Goal: Navigation & Orientation: Find specific page/section

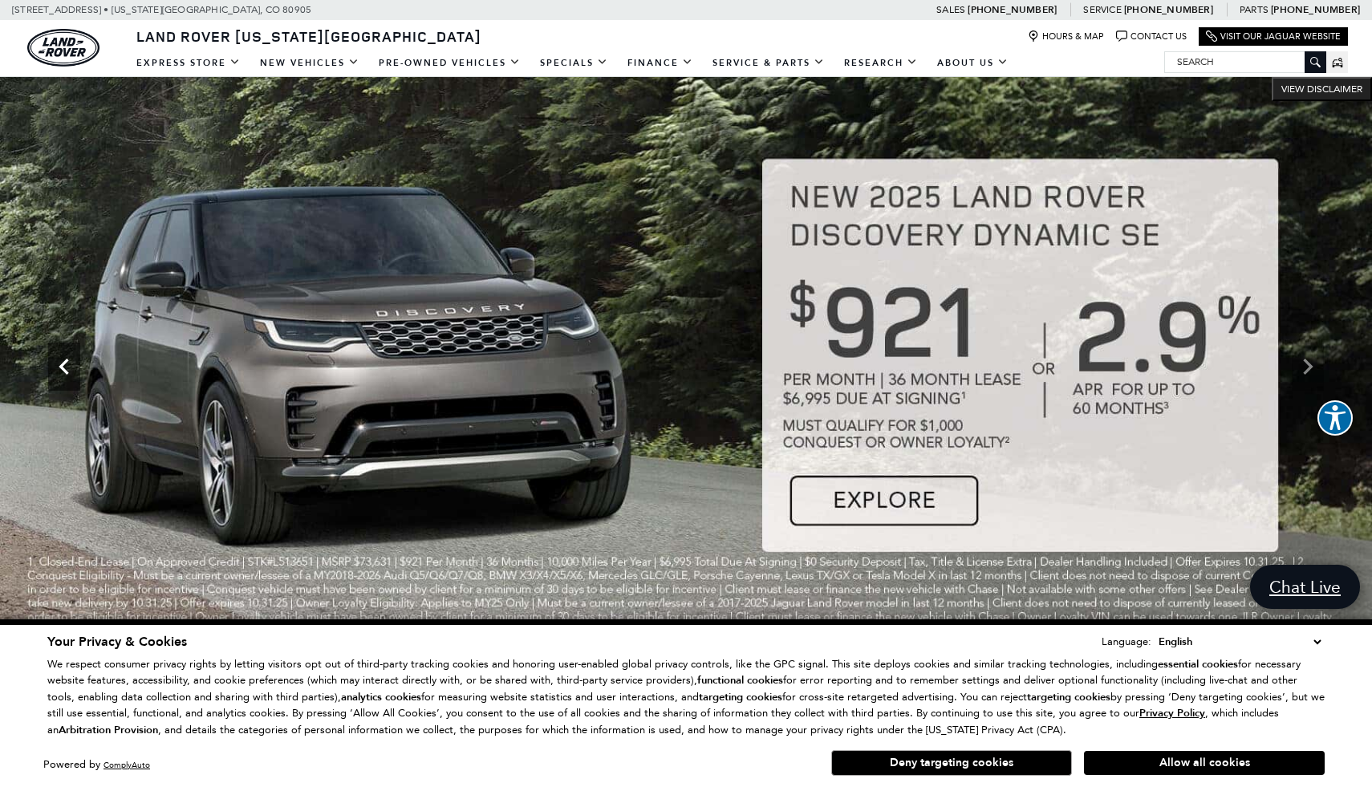
click at [67, 371] on icon "Previous" at bounding box center [64, 367] width 10 height 16
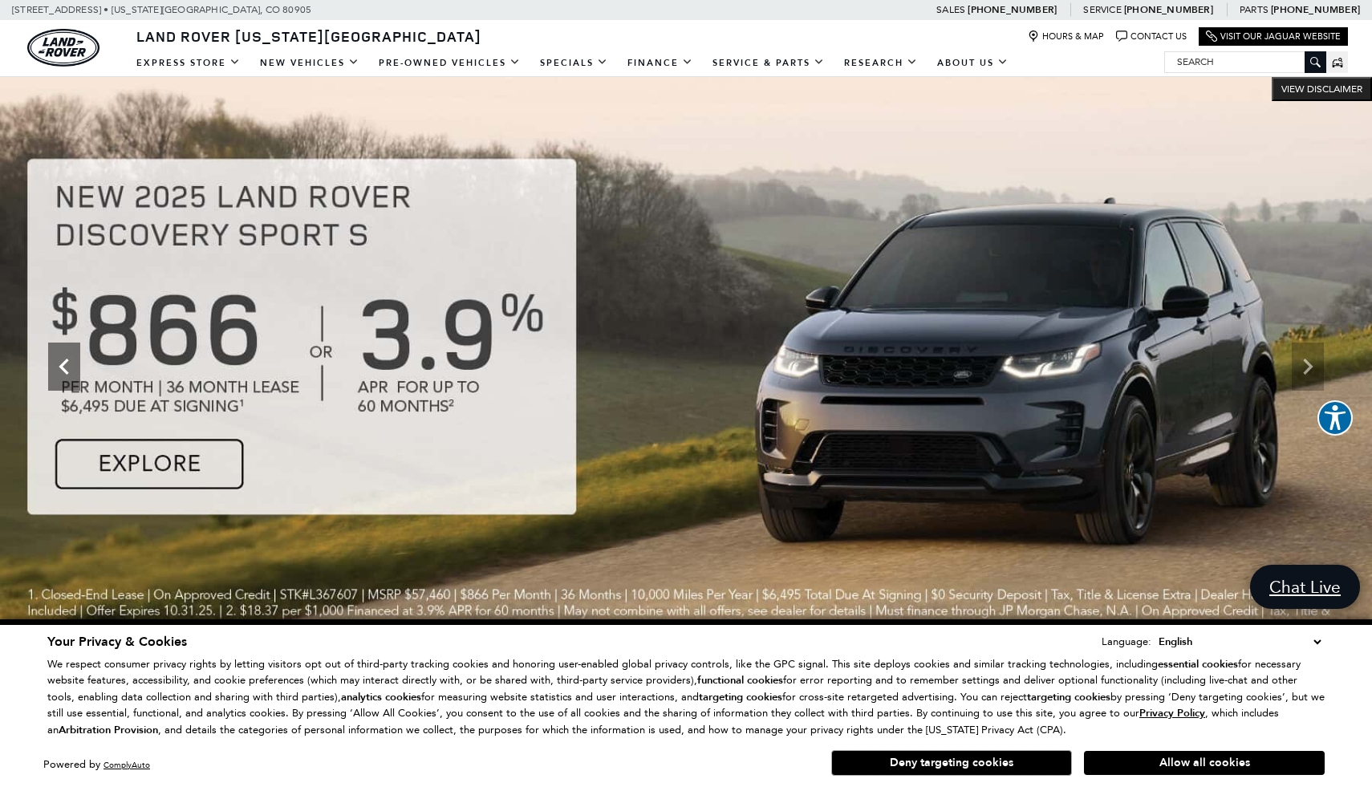
click at [67, 371] on icon "Previous" at bounding box center [64, 367] width 10 height 16
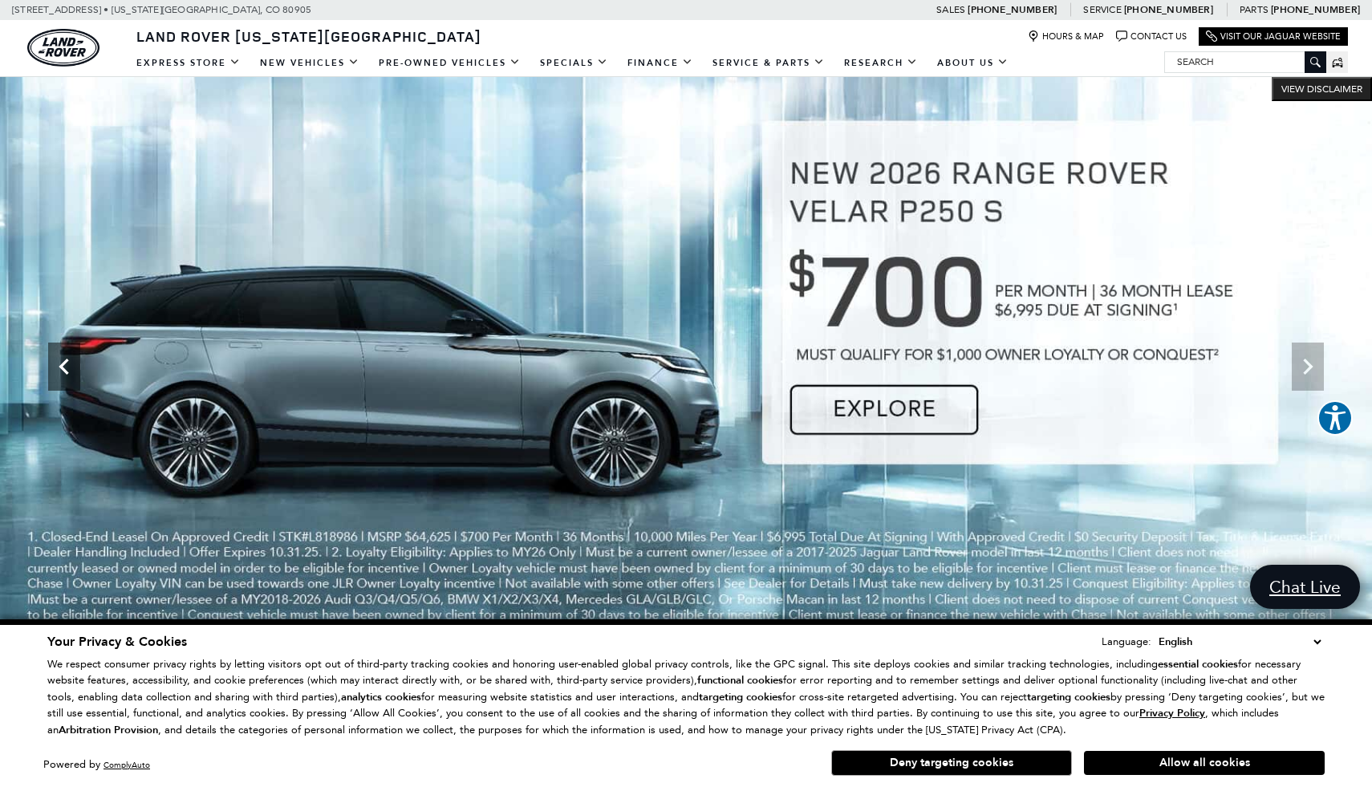
click at [67, 371] on icon "Previous" at bounding box center [64, 367] width 10 height 16
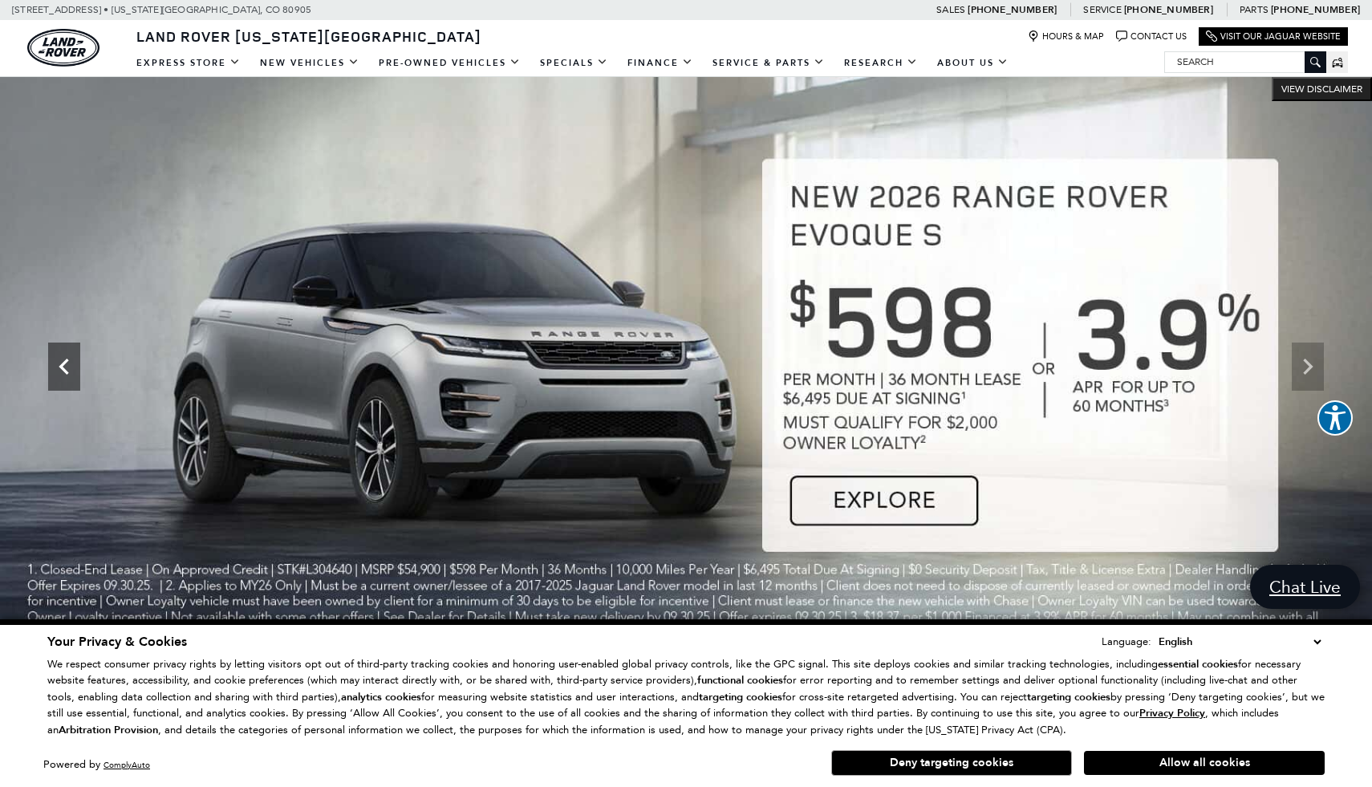
click at [67, 371] on icon "Previous" at bounding box center [64, 367] width 10 height 16
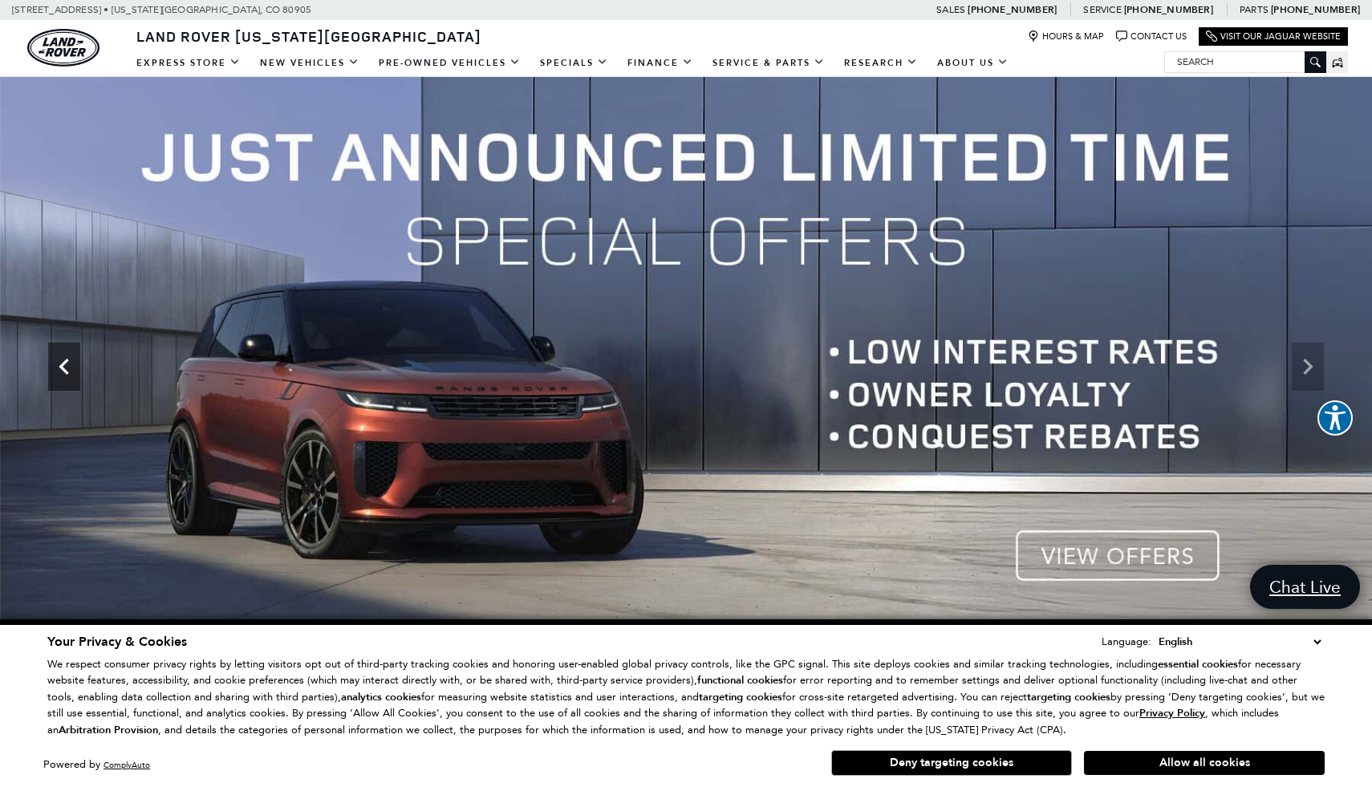
click at [67, 371] on icon "Previous" at bounding box center [64, 367] width 10 height 16
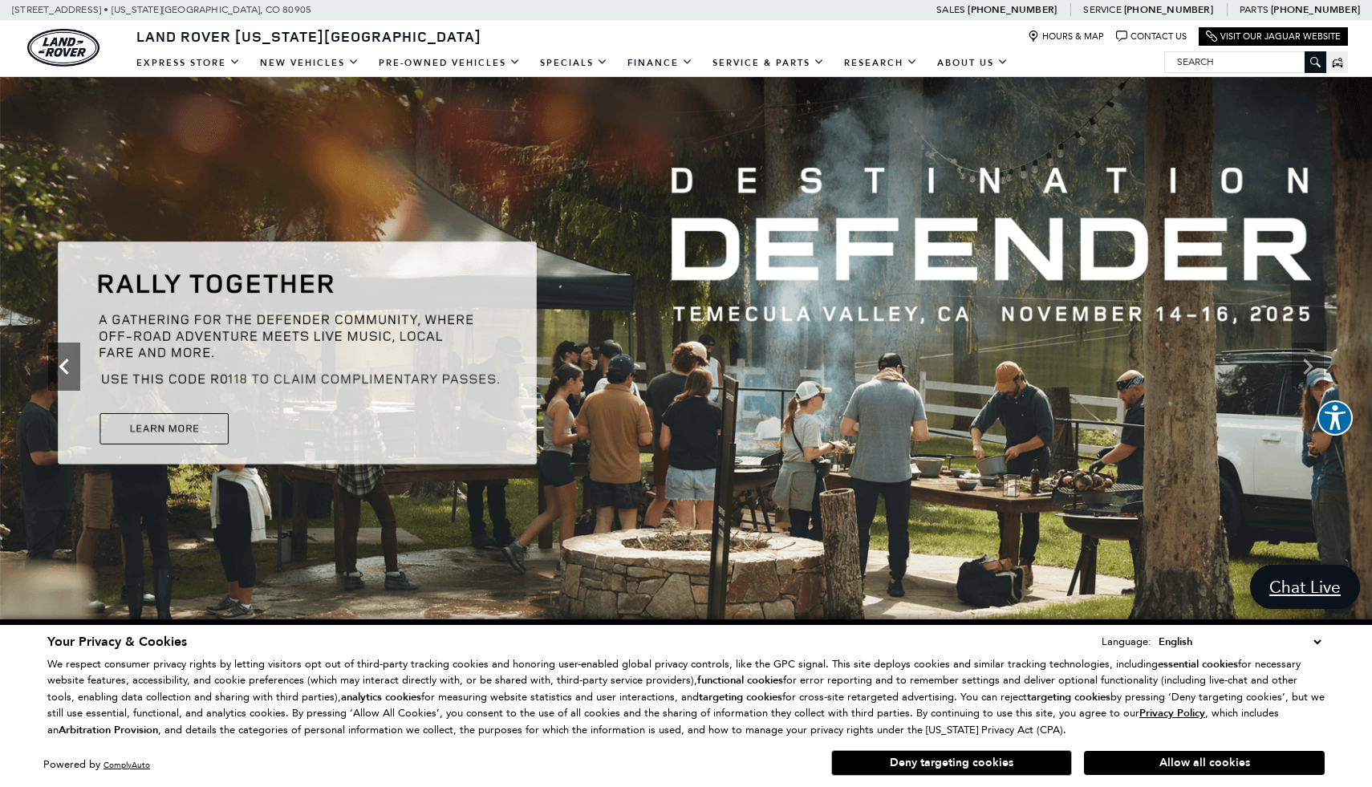
click at [67, 371] on icon "Previous" at bounding box center [64, 367] width 10 height 16
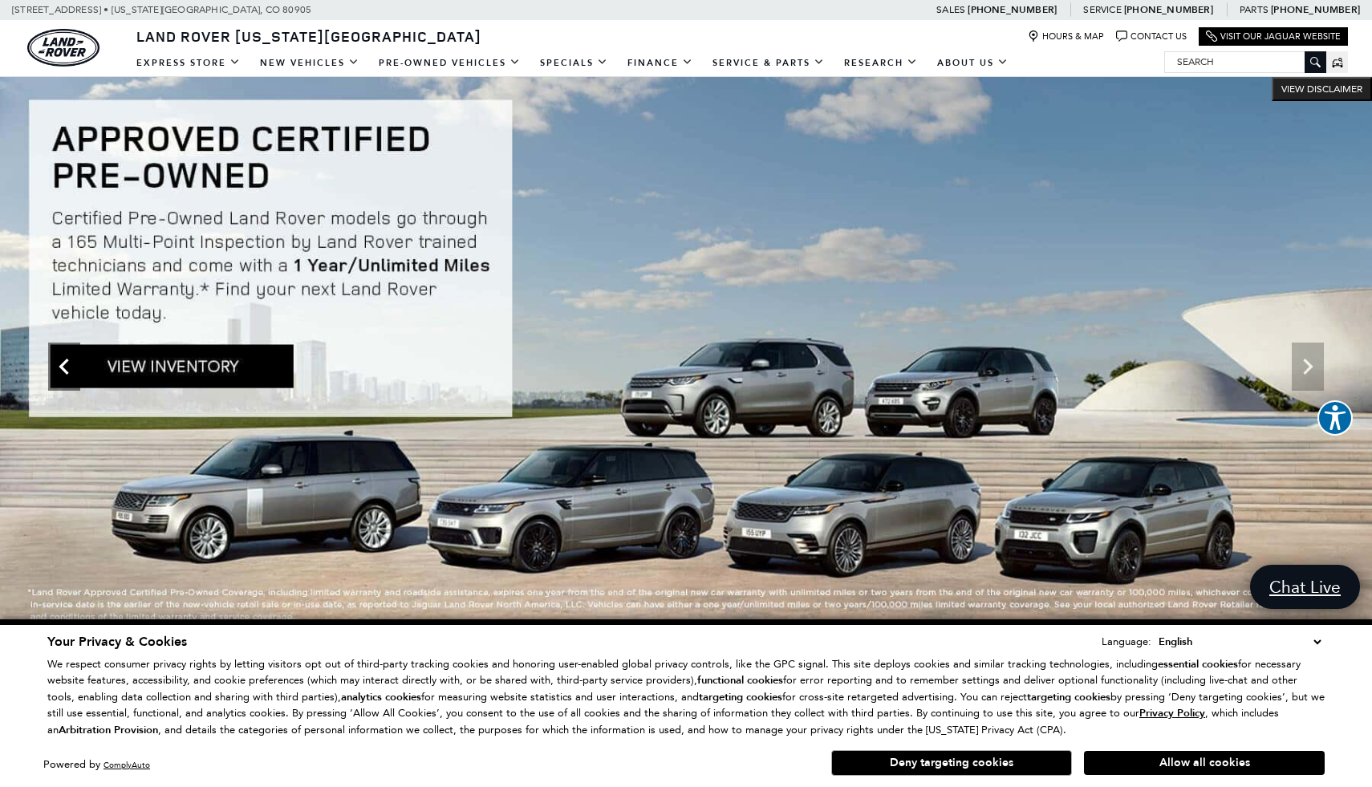
click at [67, 371] on icon "Previous" at bounding box center [64, 367] width 10 height 16
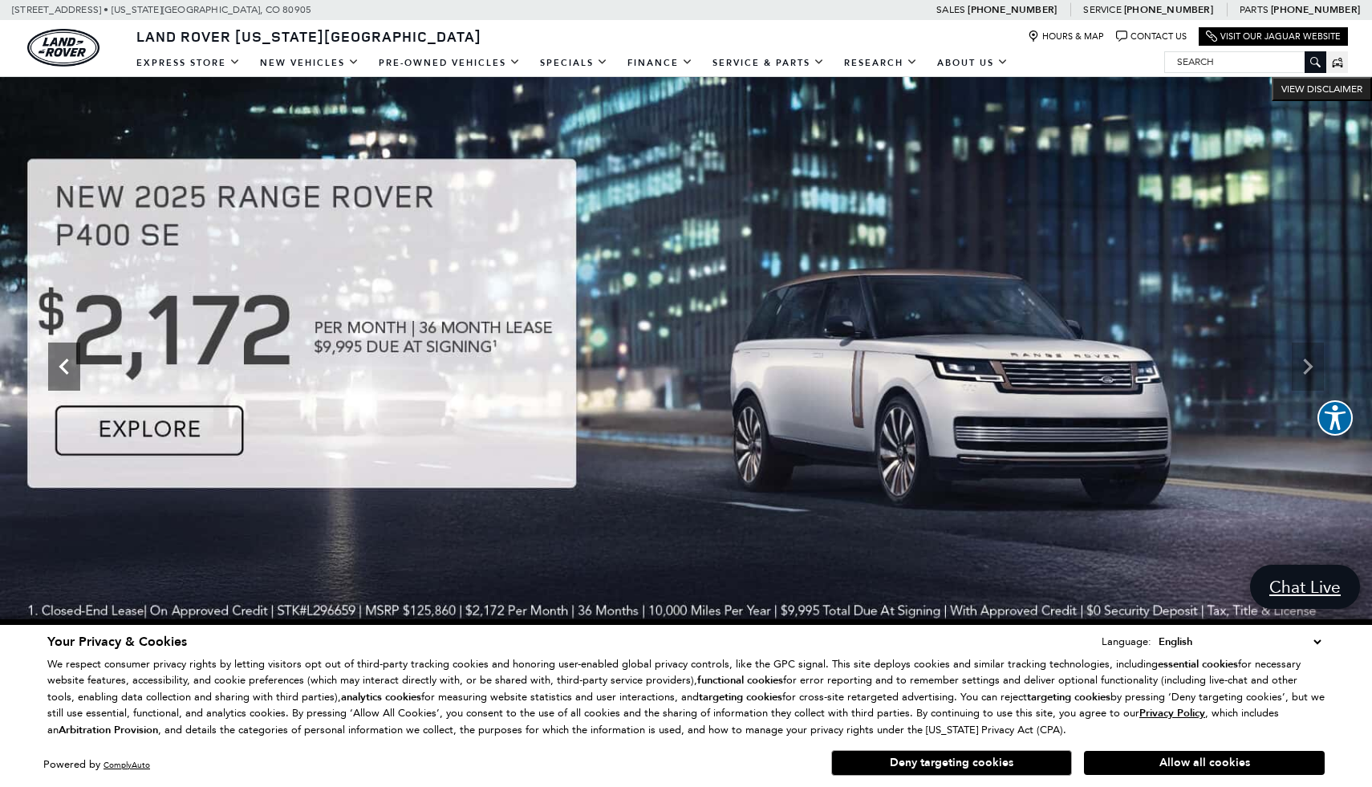
click at [67, 371] on icon "Previous" at bounding box center [64, 367] width 32 height 32
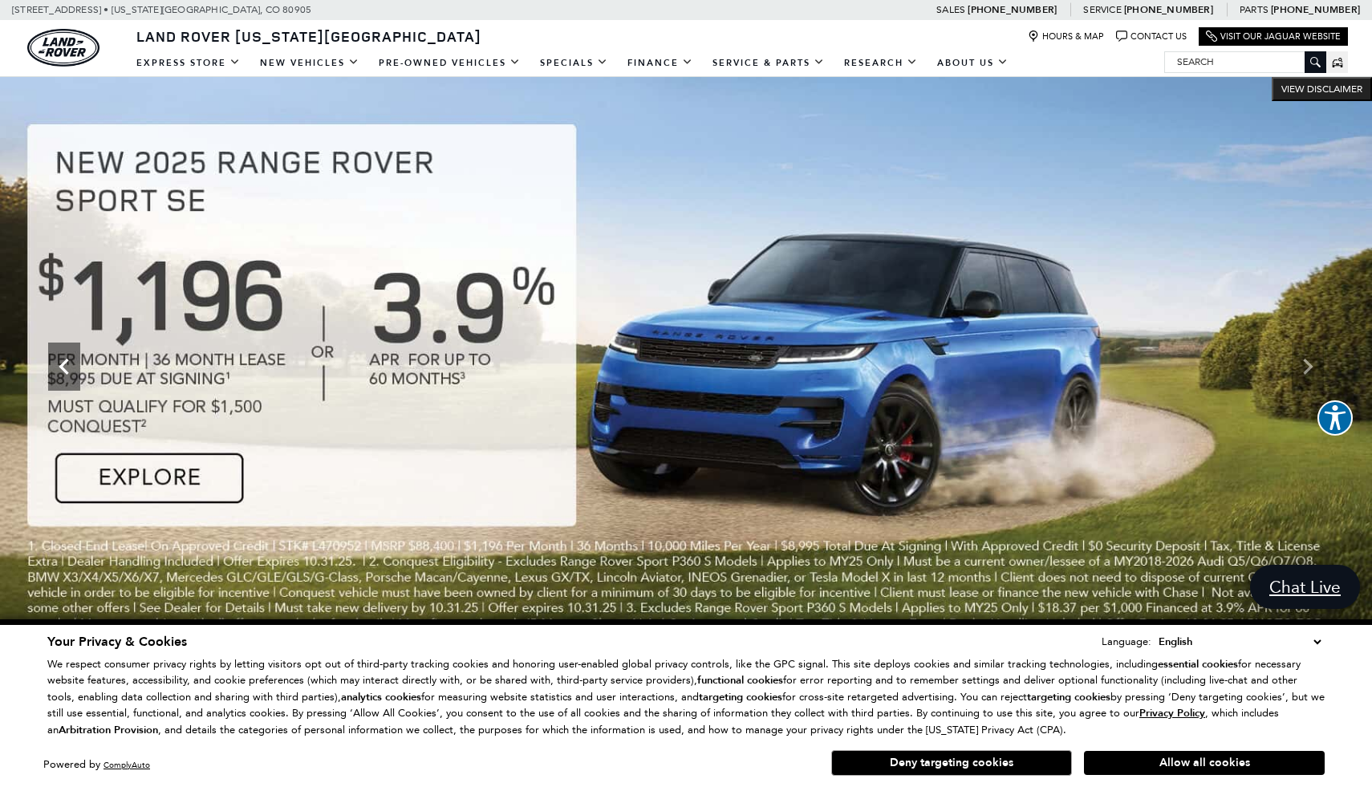
click at [69, 372] on icon "Previous" at bounding box center [64, 367] width 32 height 32
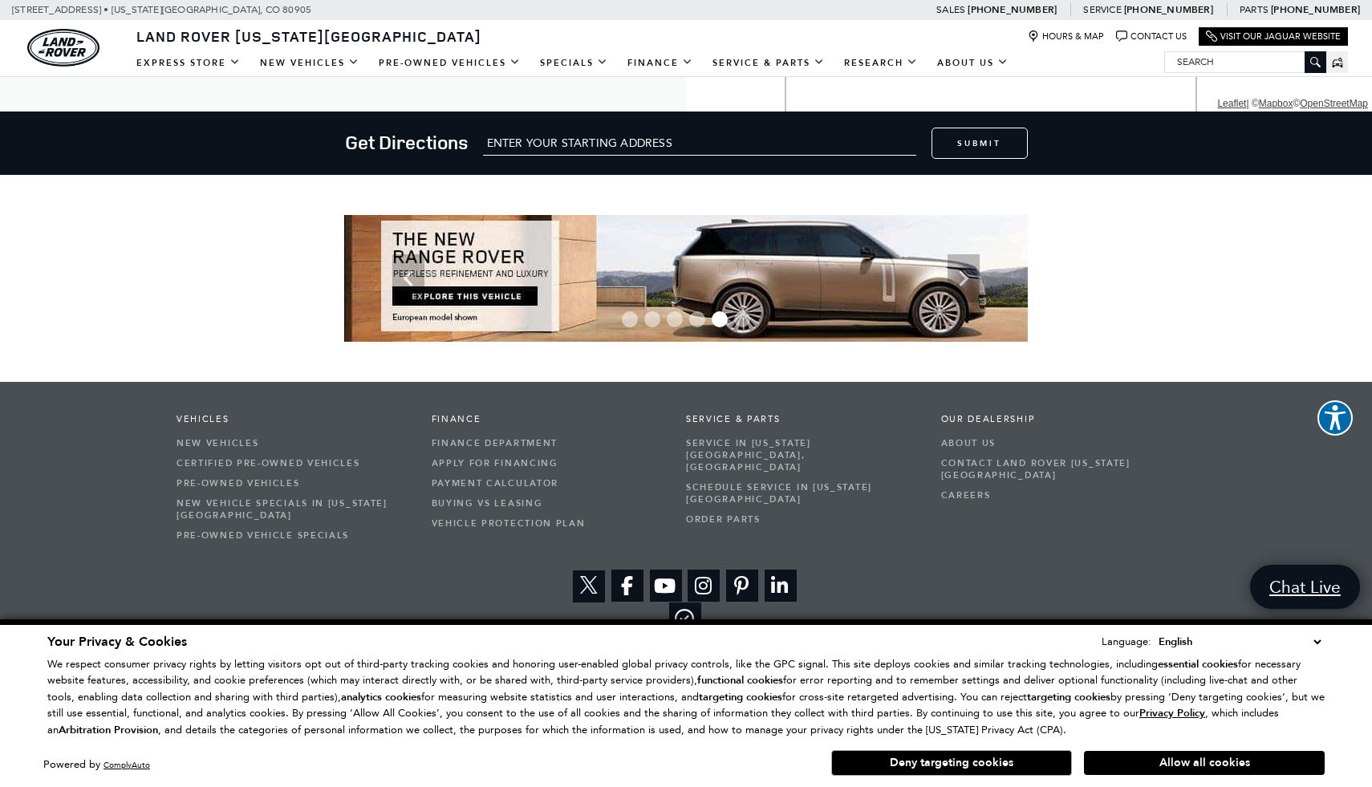
scroll to position [2623, 0]
